Goal: Information Seeking & Learning: Learn about a topic

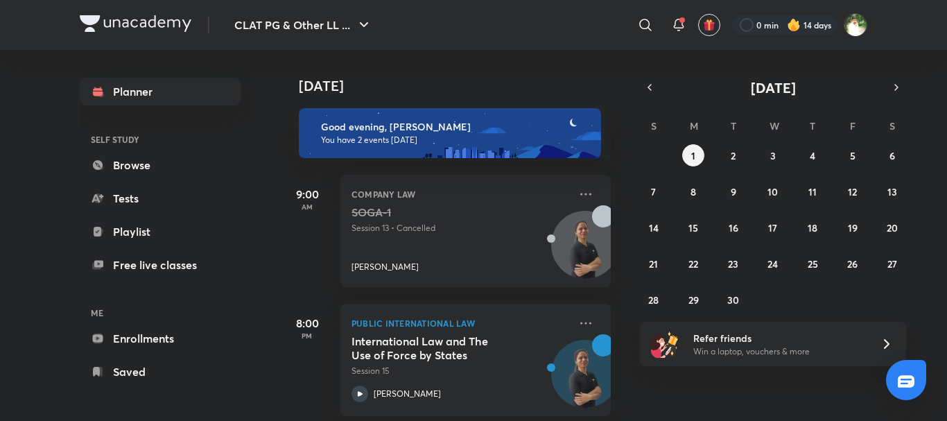
scroll to position [17, 0]
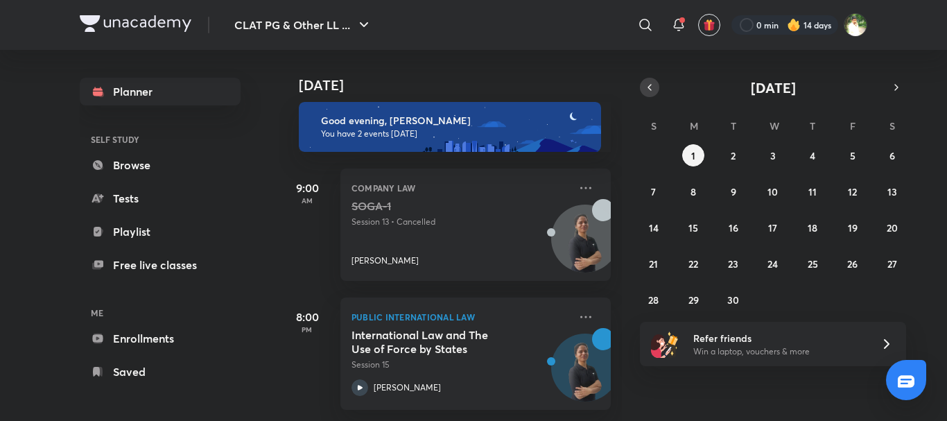
click at [651, 94] on button "button" at bounding box center [649, 87] width 19 height 19
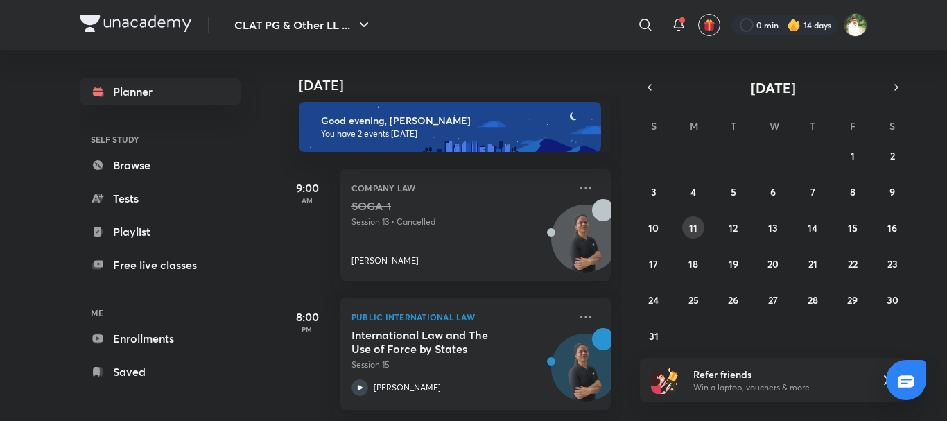
click at [690, 226] on abbr "11" at bounding box center [693, 227] width 8 height 13
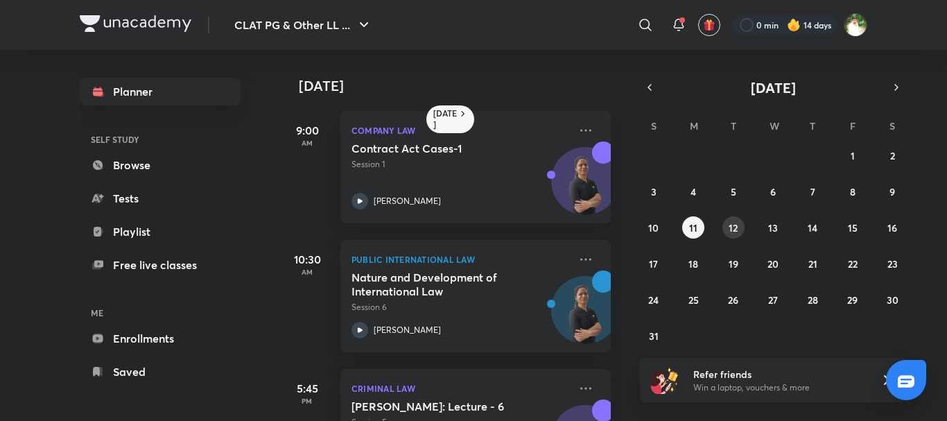
click at [741, 230] on button "12" at bounding box center [733, 227] width 22 height 22
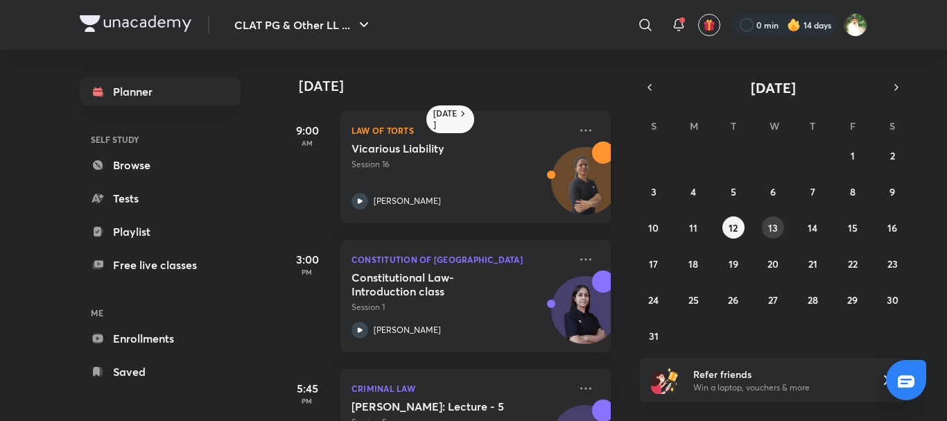
click at [778, 233] on button "13" at bounding box center [773, 227] width 22 height 22
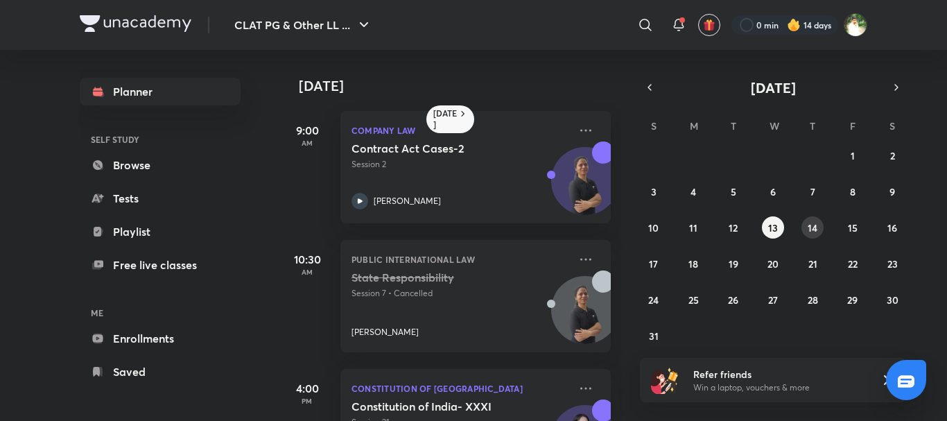
click at [819, 232] on button "14" at bounding box center [812, 227] width 22 height 22
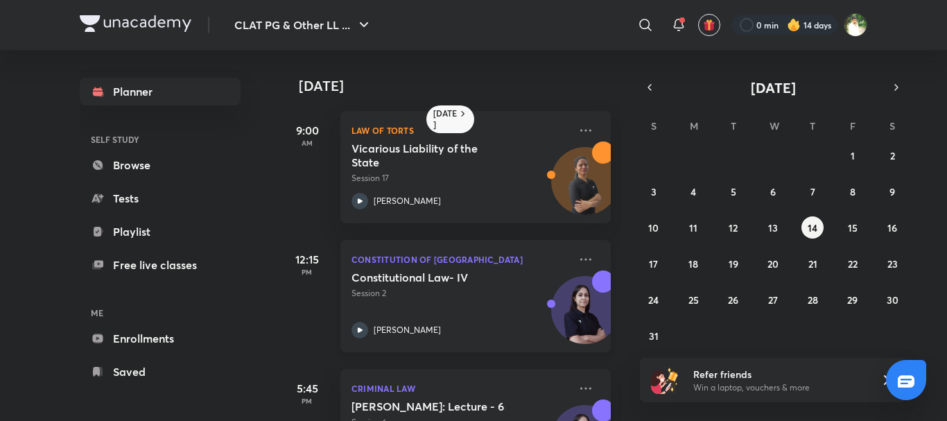
click at [434, 287] on p "Session 2" at bounding box center [460, 293] width 218 height 12
